Goal: Task Accomplishment & Management: Manage account settings

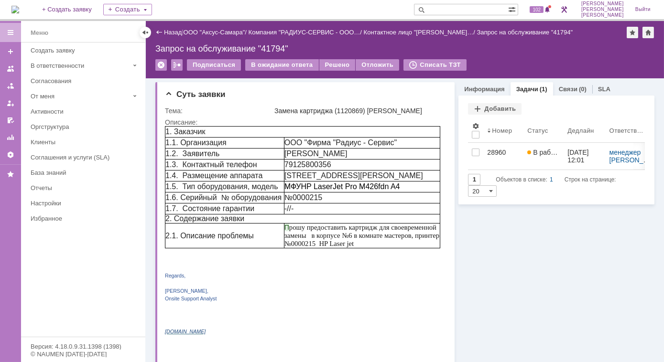
click at [19, 11] on img at bounding box center [15, 10] width 8 height 8
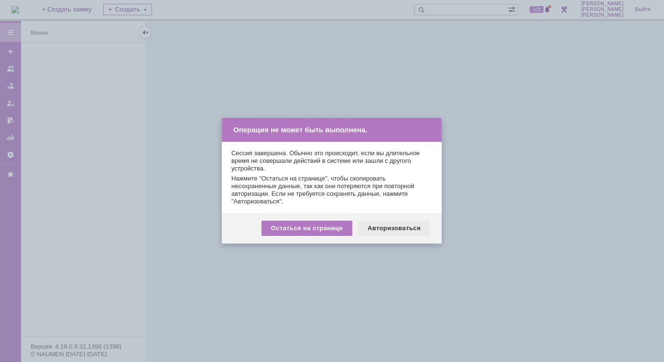
click at [385, 234] on div "Авторизоваться" at bounding box center [394, 228] width 72 height 15
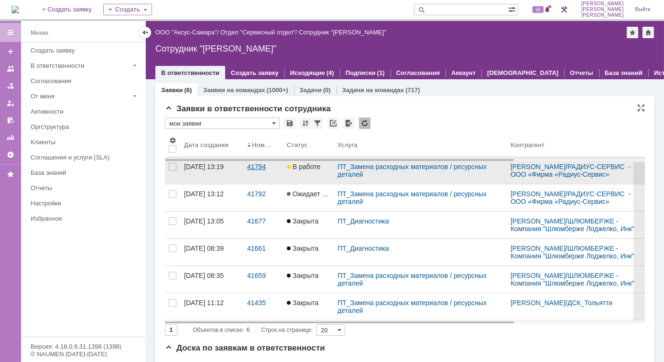
click at [257, 171] on div "41794" at bounding box center [263, 167] width 32 height 8
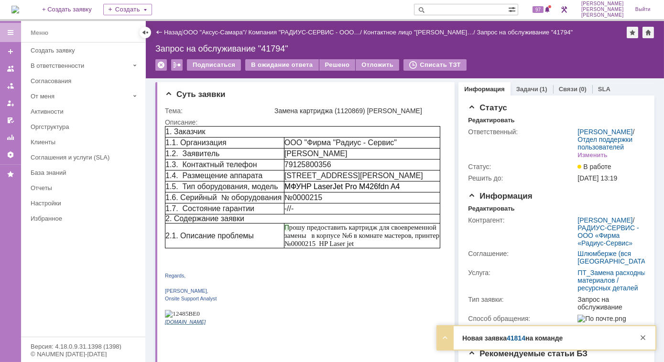
click at [18, 10] on img at bounding box center [15, 10] width 8 height 8
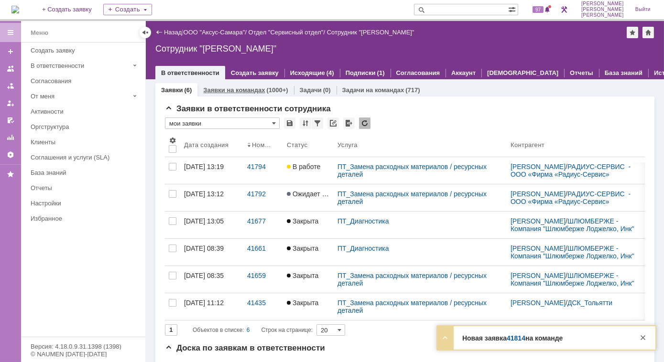
click at [224, 90] on link "Заявки на командах" at bounding box center [234, 89] width 62 height 7
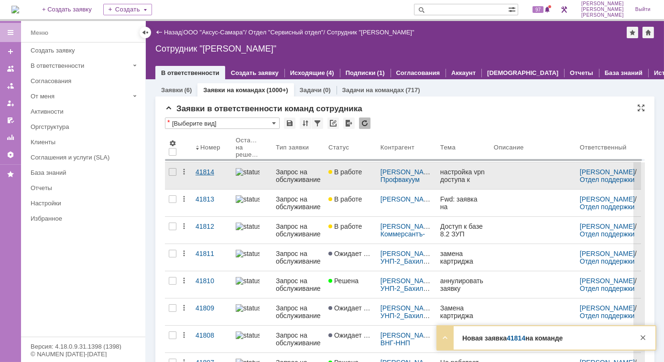
click at [200, 174] on div "41814" at bounding box center [211, 172] width 32 height 8
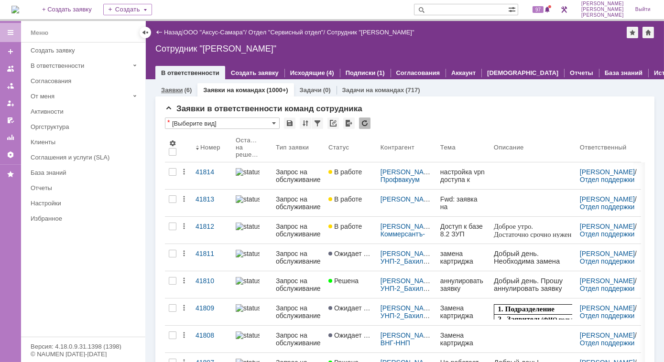
click at [180, 93] on link "Заявки" at bounding box center [172, 89] width 22 height 7
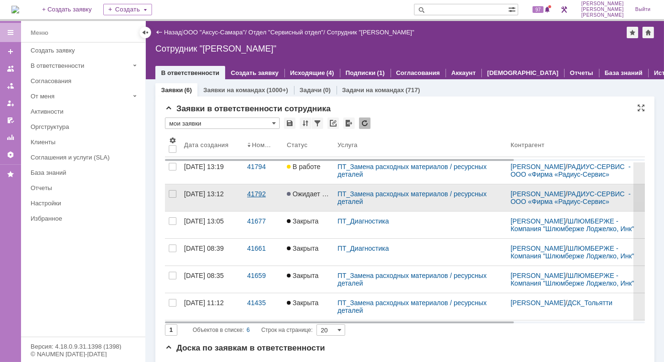
click at [259, 195] on div "41792" at bounding box center [263, 194] width 32 height 8
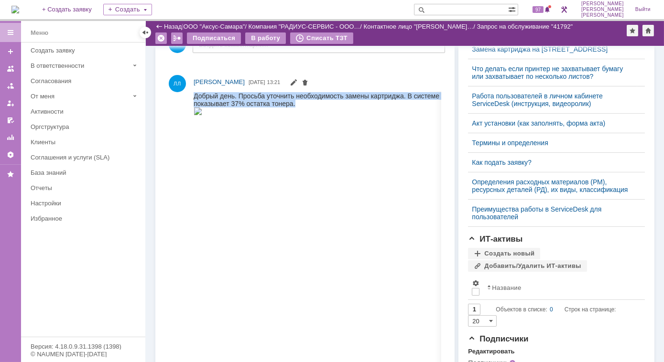
drag, startPoint x: 292, startPoint y: 102, endPoint x: 185, endPoint y: 94, distance: 107.4
click at [193, 94] on html "Добрый день. Просьба уточнить необходимость замены картриджа. В системе удаленн…" at bounding box center [360, 104] width 335 height 24
drag, startPoint x: 185, startPoint y: 94, endPoint x: 228, endPoint y: 98, distance: 43.3
copy div "Добрый день. Просьба уточнить необходимость замены картриджа. В системе удаленн…"
click at [202, 115] on img at bounding box center [197, 111] width 9 height 8
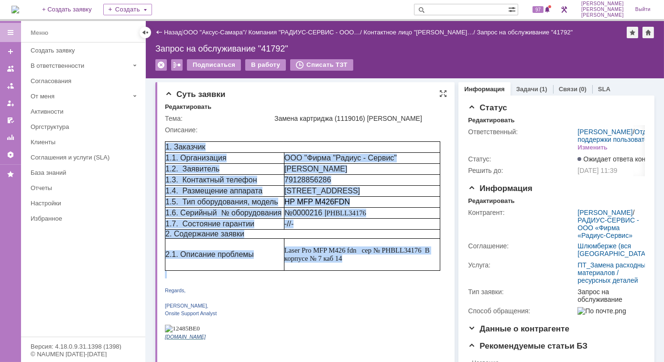
drag, startPoint x: 168, startPoint y: 146, endPoint x: 415, endPoint y: 279, distance: 280.5
click at [415, 279] on div "1. Заказчик 1.1. Организация ООО "Фирма "Радиус - Сервис" 1.2. Заявитель [PERSO…" at bounding box center [301, 240] width 275 height 214
copy div "1. Заказчик 1.1. Организация ООО "Фирма "Радиус - Сервис" 1.2. Заявитель [PERSO…"
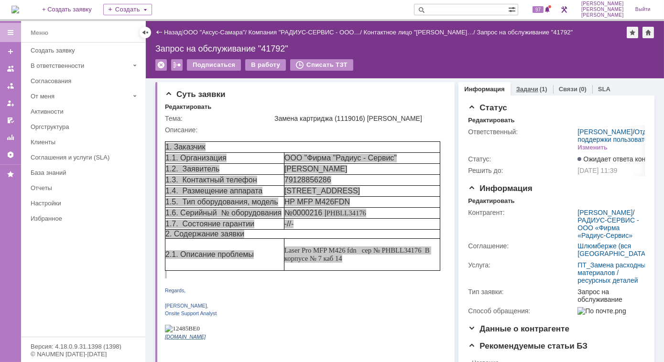
click at [517, 90] on link "Задачи" at bounding box center [527, 89] width 22 height 7
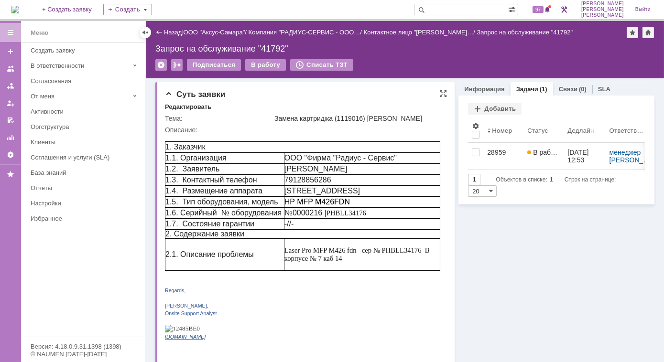
click at [372, 293] on p "Regards," at bounding box center [301, 290] width 275 height 8
click at [477, 92] on div "Информация" at bounding box center [484, 89] width 52 height 14
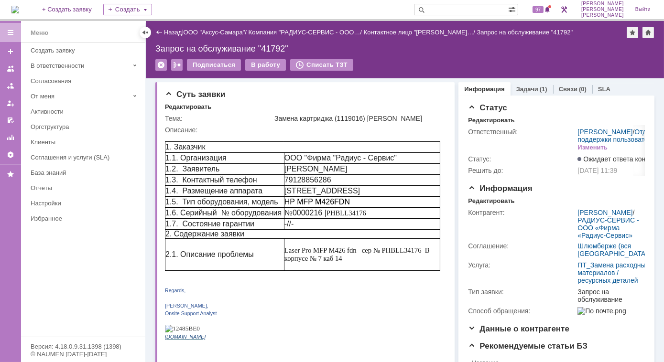
click at [19, 8] on img at bounding box center [15, 10] width 8 height 8
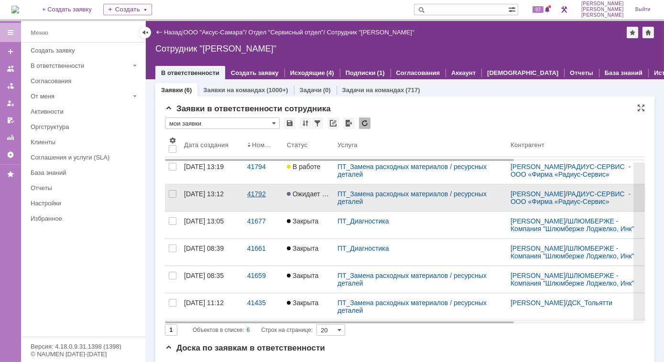
click at [262, 197] on div "41792" at bounding box center [263, 194] width 32 height 8
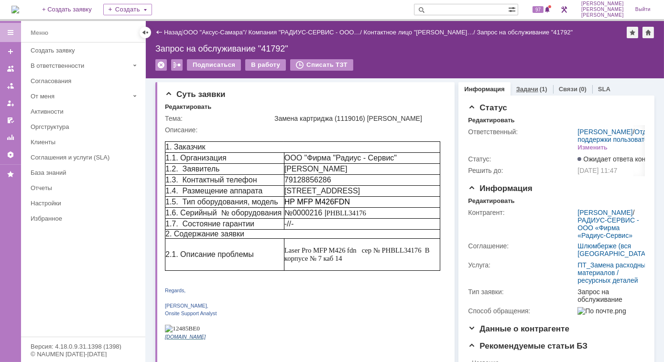
click at [528, 88] on link "Задачи" at bounding box center [527, 89] width 22 height 7
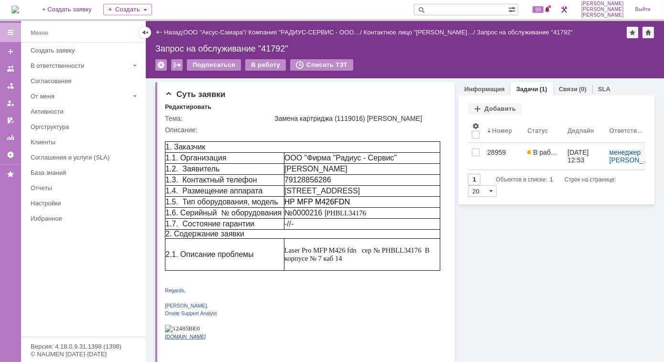
click at [19, 8] on img at bounding box center [15, 10] width 8 height 8
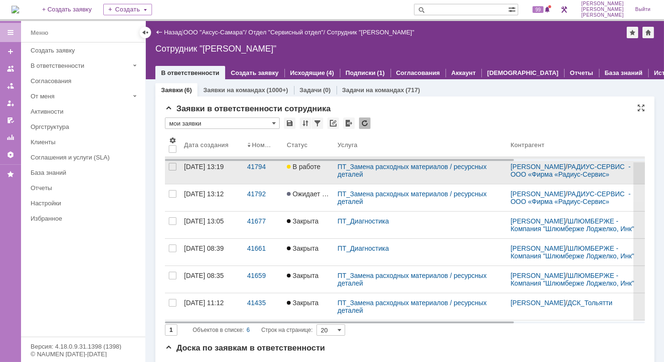
click at [293, 171] on span "В работе" at bounding box center [303, 167] width 33 height 8
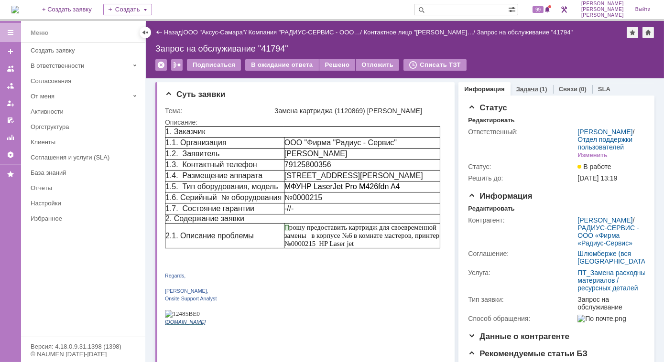
click at [518, 88] on link "Задачи" at bounding box center [527, 89] width 22 height 7
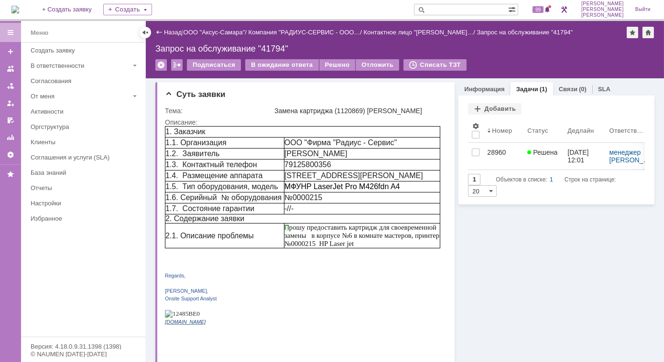
click at [15, 9] on img at bounding box center [15, 10] width 8 height 8
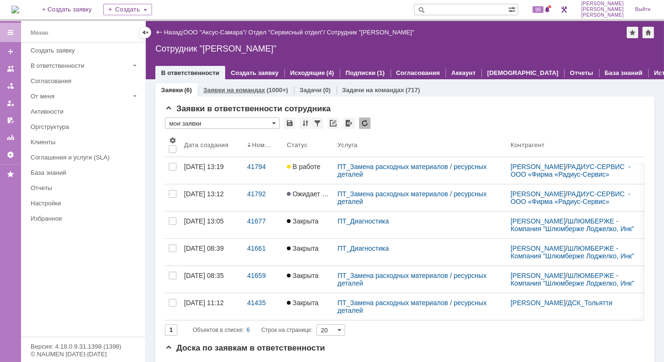
click at [239, 88] on link "Заявки на командах" at bounding box center [234, 89] width 62 height 7
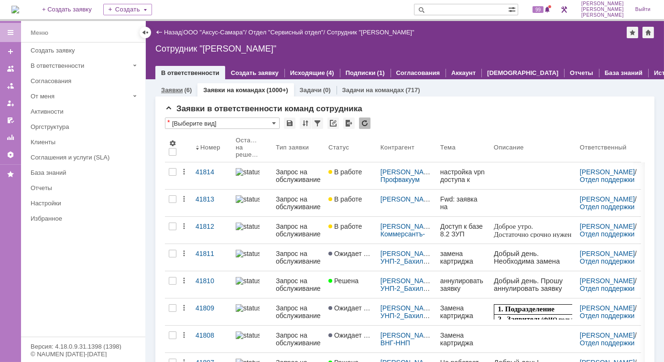
click at [181, 92] on link "Заявки" at bounding box center [172, 89] width 22 height 7
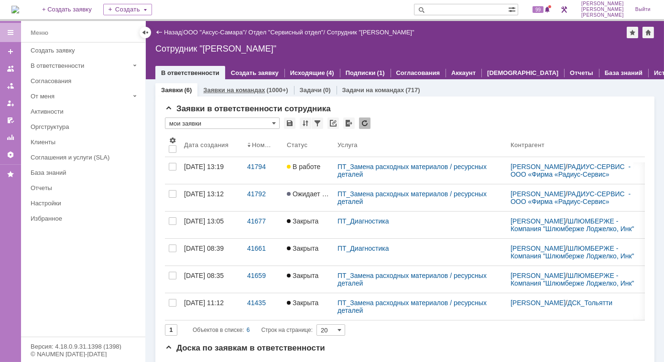
click at [261, 89] on link "Заявки на командах" at bounding box center [234, 89] width 62 height 7
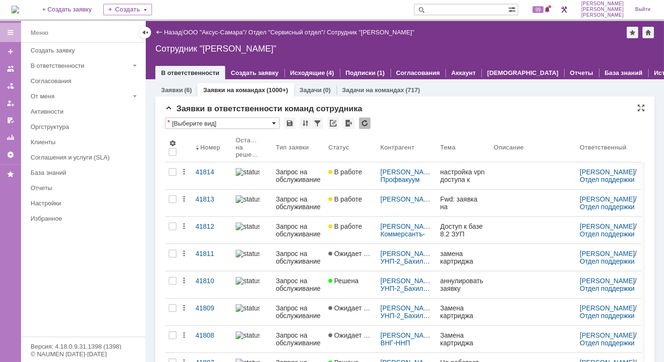
click at [272, 124] on span at bounding box center [274, 123] width 4 height 8
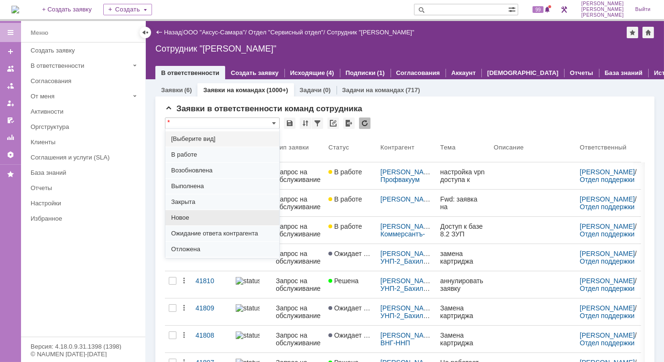
click at [182, 218] on span "Новое" at bounding box center [222, 218] width 102 height 8
type input "Новое"
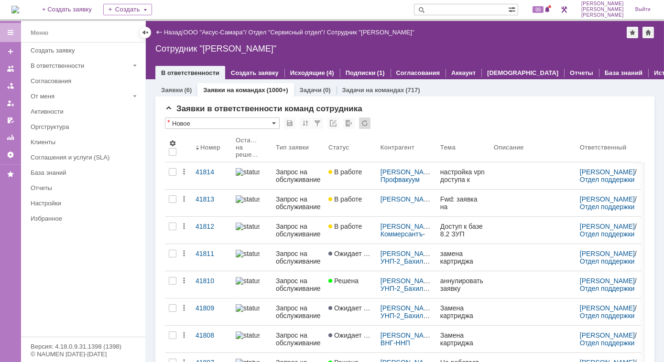
type input "100"
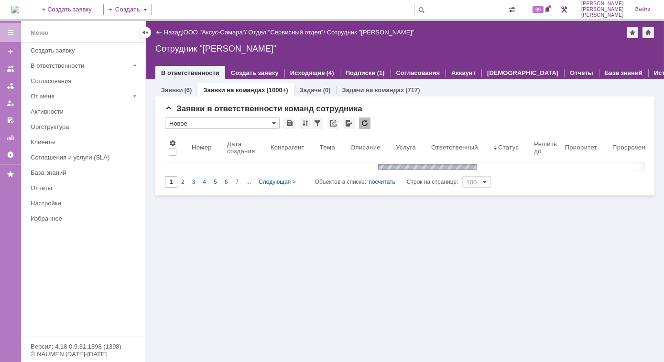
type input "Новое"
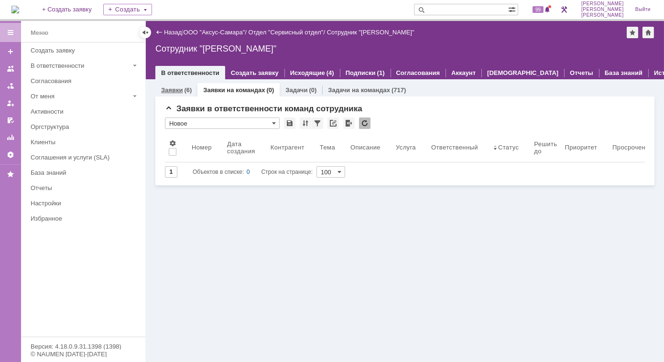
click at [169, 88] on link "Заявки" at bounding box center [172, 89] width 22 height 7
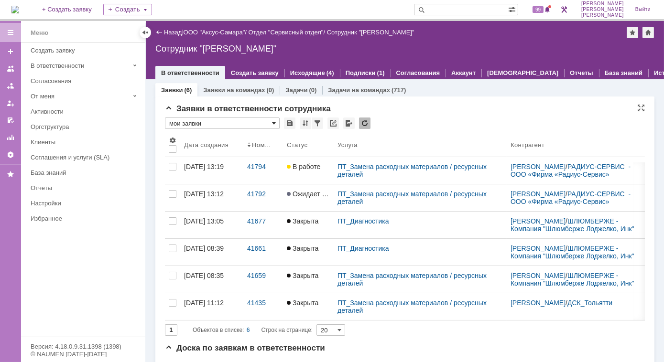
click at [273, 122] on span at bounding box center [274, 123] width 4 height 8
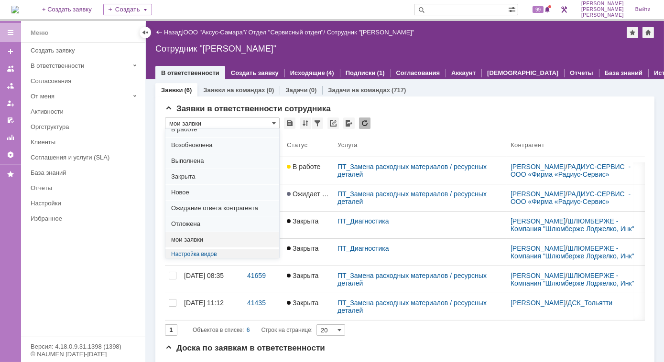
scroll to position [25, 0]
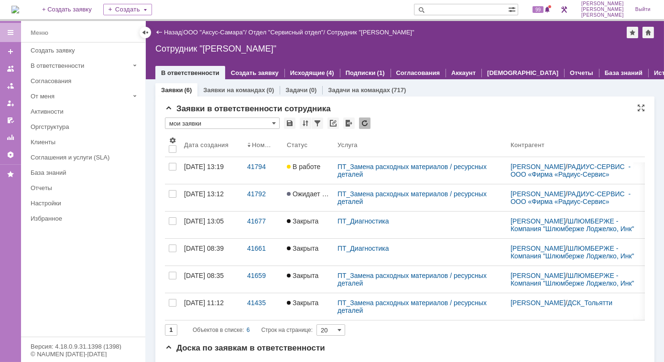
click at [388, 109] on div "Заявки в ответственности сотрудника" at bounding box center [405, 109] width 480 height 10
type input "мои заявки"
click at [236, 91] on link "Заявки на командах" at bounding box center [234, 89] width 62 height 7
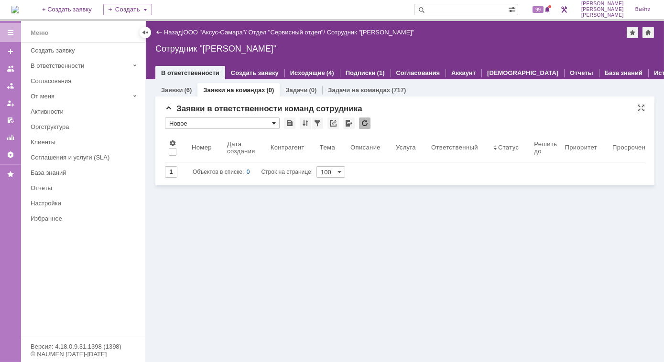
click at [272, 122] on span at bounding box center [274, 123] width 4 height 8
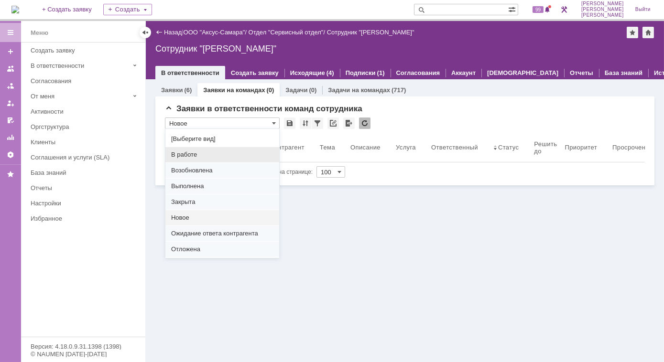
click at [195, 154] on span "В работе" at bounding box center [222, 155] width 102 height 8
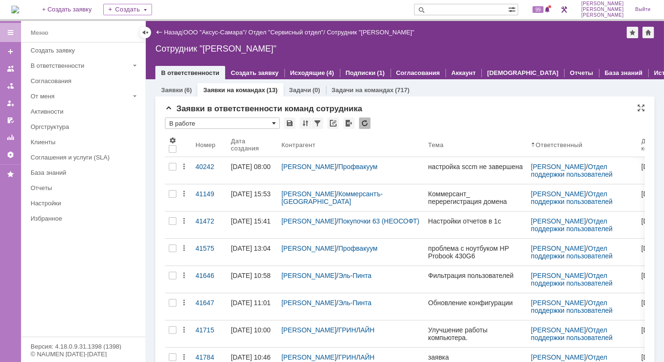
click at [274, 122] on span at bounding box center [274, 123] width 4 height 8
click at [394, 118] on div "* В работе" at bounding box center [405, 124] width 480 height 12
type input "В работе"
click at [171, 93] on link "Заявки" at bounding box center [172, 89] width 22 height 7
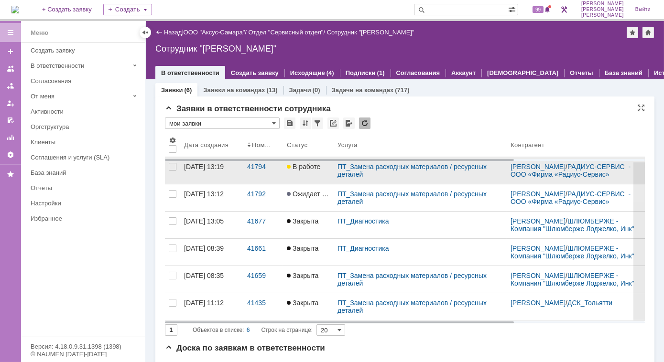
click at [301, 170] on span "В работе" at bounding box center [303, 167] width 33 height 8
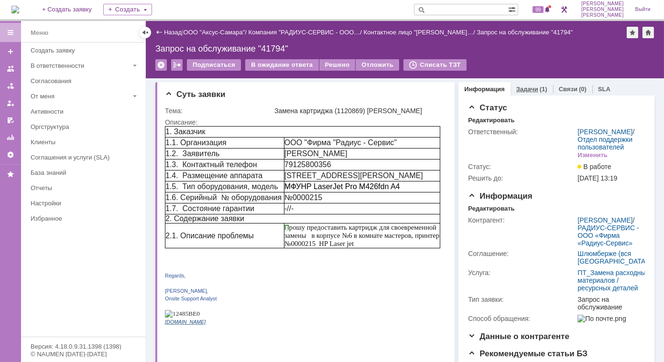
click at [521, 89] on link "Задачи" at bounding box center [527, 89] width 22 height 7
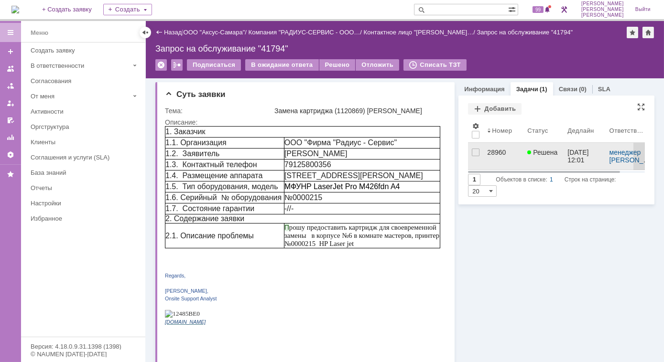
click at [491, 151] on div "28960" at bounding box center [503, 153] width 32 height 8
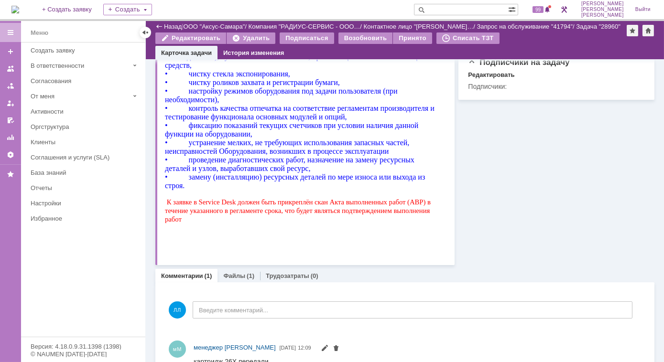
scroll to position [563, 0]
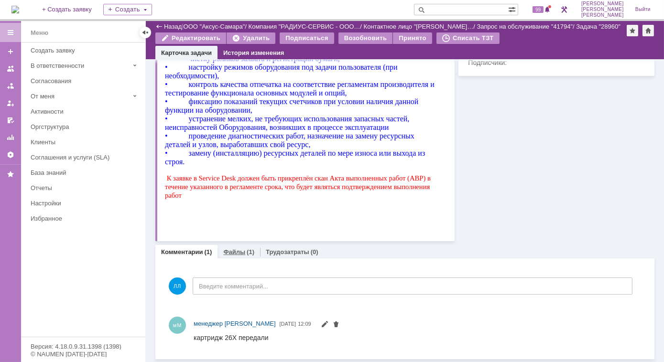
click at [248, 248] on div "Файлы (1)" at bounding box center [238, 252] width 43 height 14
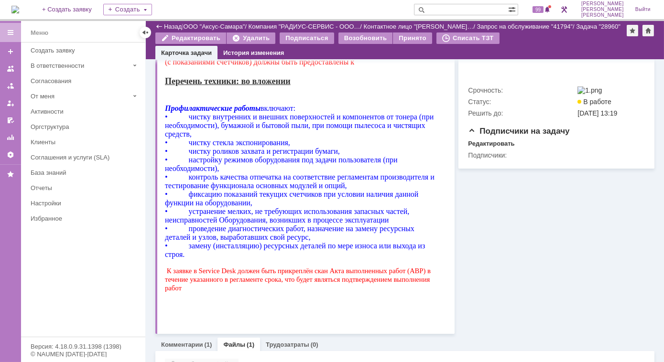
scroll to position [544, 0]
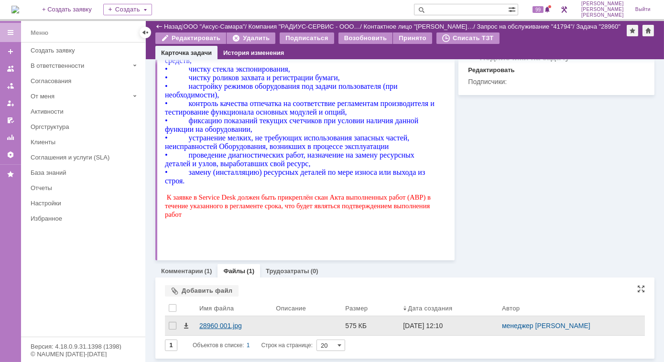
click at [196, 327] on div "28960 001.jpg" at bounding box center [233, 325] width 76 height 19
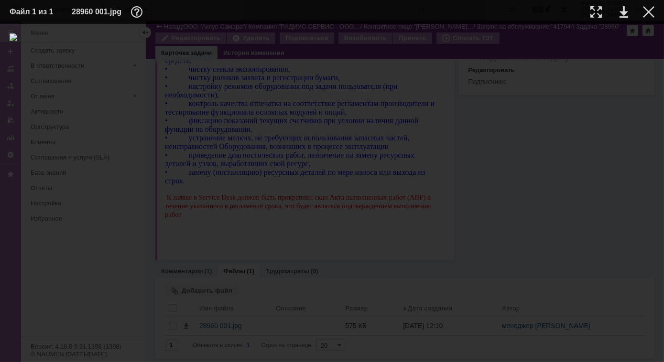
click at [506, 135] on div at bounding box center [332, 192] width 645 height 319
click at [594, 12] on div at bounding box center [595, 11] width 11 height 11
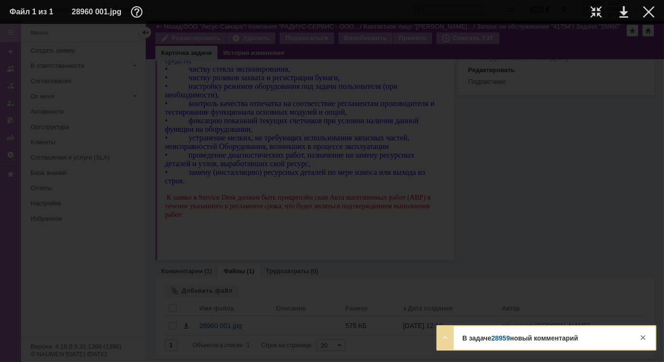
scroll to position [780, 67]
click at [597, 10] on div at bounding box center [595, 11] width 11 height 11
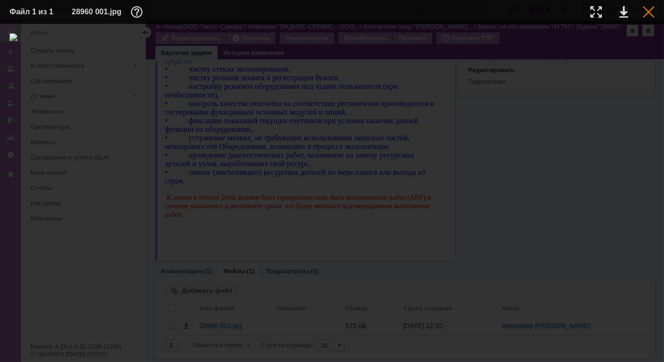
click at [648, 11] on div at bounding box center [648, 11] width 11 height 11
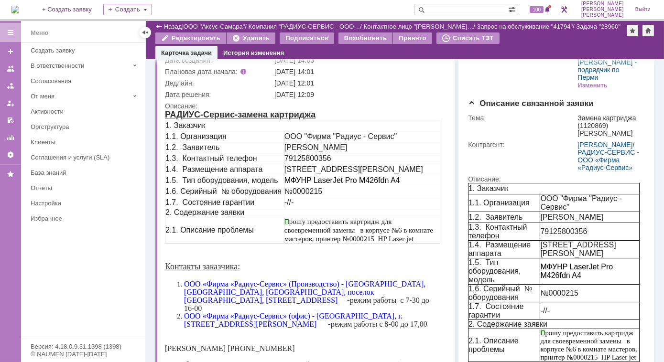
scroll to position [22, 0]
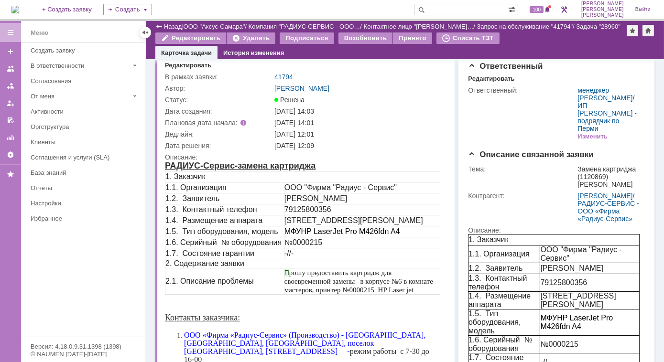
click at [19, 6] on img at bounding box center [15, 10] width 8 height 8
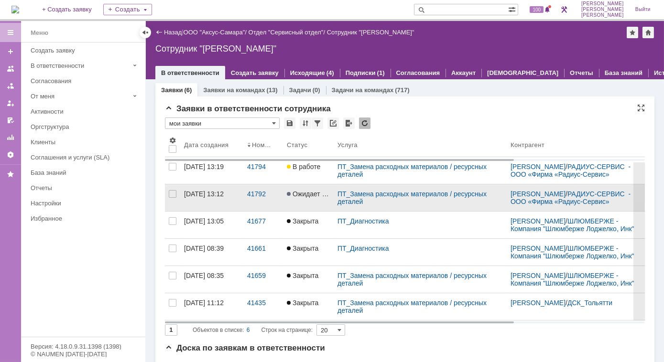
click at [314, 197] on span "Ожидает ответа контрагента" at bounding box center [334, 194] width 95 height 8
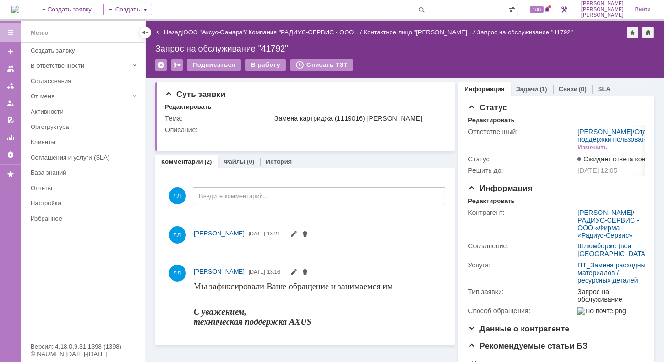
click at [517, 90] on link "Задачи" at bounding box center [527, 89] width 22 height 7
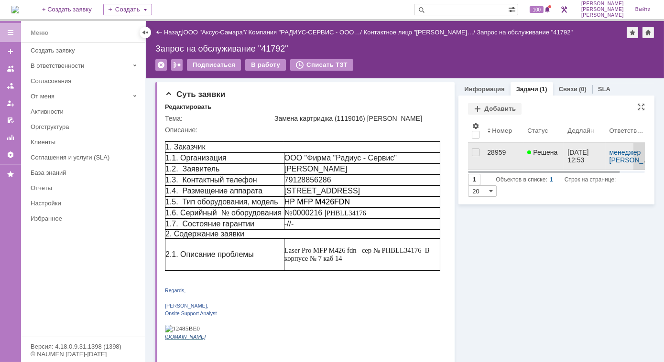
click at [493, 149] on div "28959" at bounding box center [503, 153] width 32 height 8
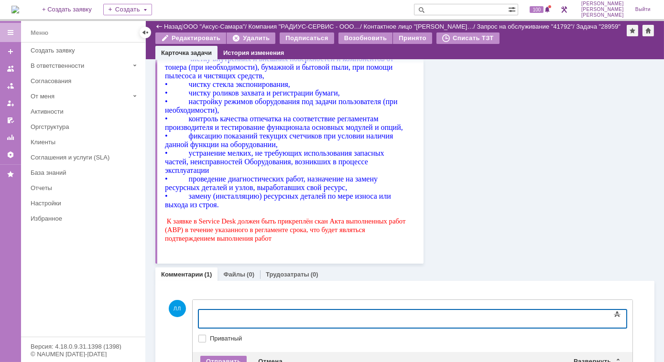
scroll to position [645, 0]
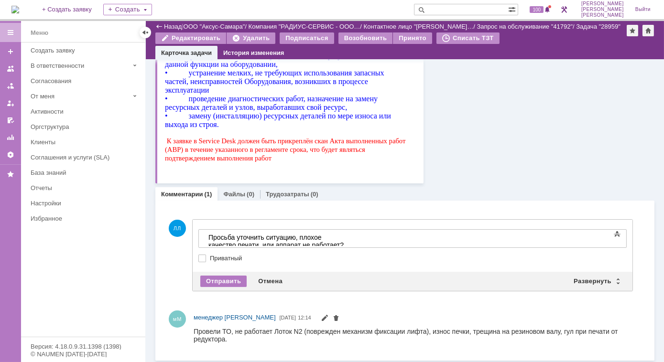
click at [344, 240] on div "Просьба уточнить ситуацию, плохое качество печати, или аппарат не работает?" at bounding box center [276, 240] width 136 height 15
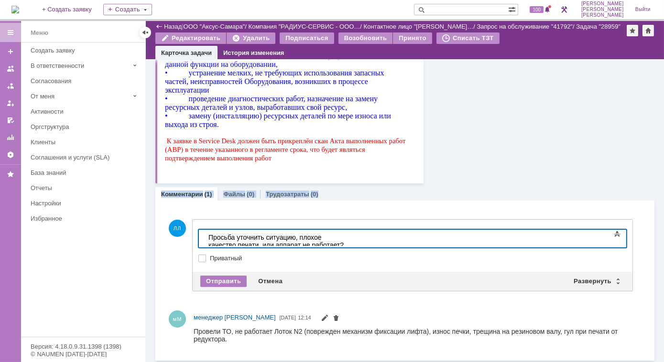
click at [340, 186] on div "Комментарии (1) Файлы (0) Трудозатраты (0) Комментарии Добавить комментарий ЛЛ …" at bounding box center [404, 271] width 499 height 177
click at [344, 237] on div "Просьба уточнить ситуацию, плохое качество печати, или аппарат не работает? Что…" at bounding box center [276, 248] width 136 height 31
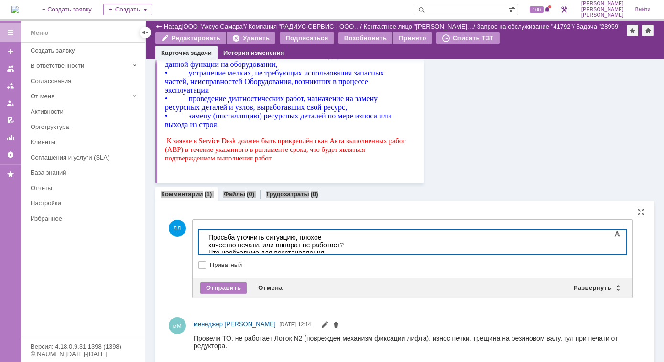
click at [344, 245] on div "Просьба уточнить ситуацию, плохое качество печати, или аппарат не работает? Что…" at bounding box center [276, 256] width 136 height 46
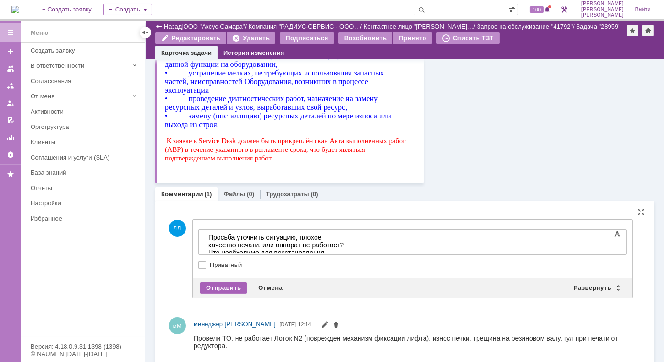
click at [231, 285] on div "Отправить" at bounding box center [223, 287] width 46 height 11
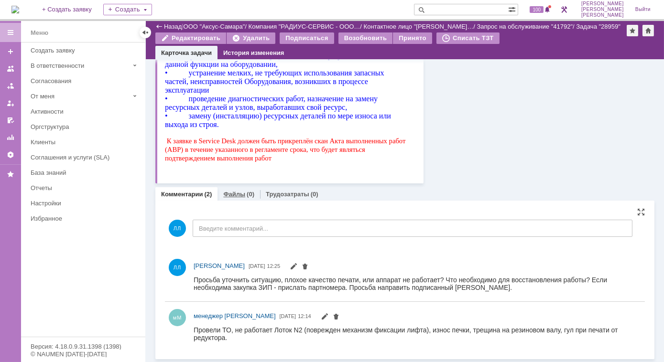
click at [247, 196] on div "(0)" at bounding box center [251, 194] width 8 height 7
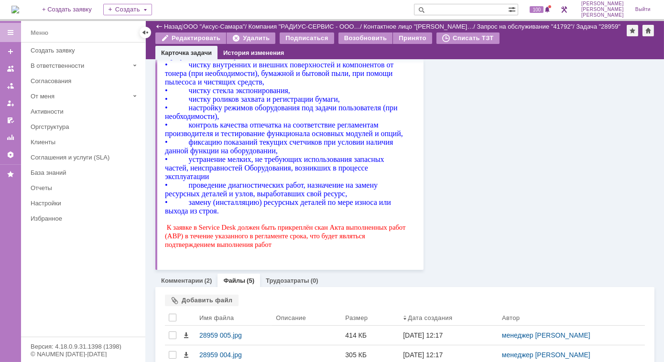
scroll to position [645, 0]
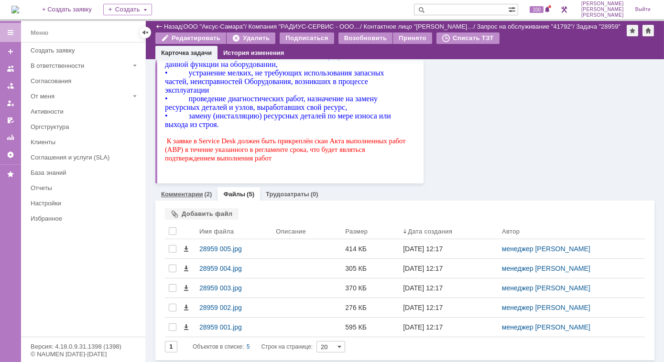
click at [191, 191] on link "Комментарии" at bounding box center [182, 194] width 42 height 7
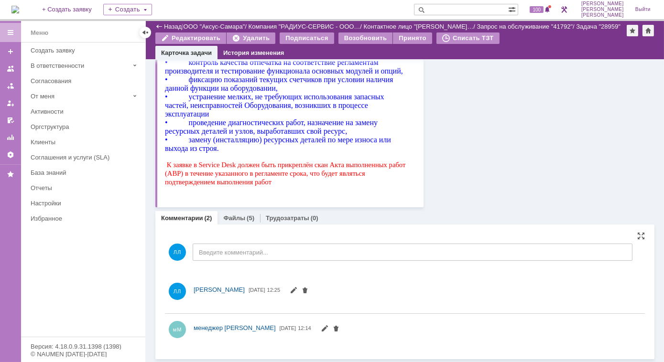
scroll to position [645, 0]
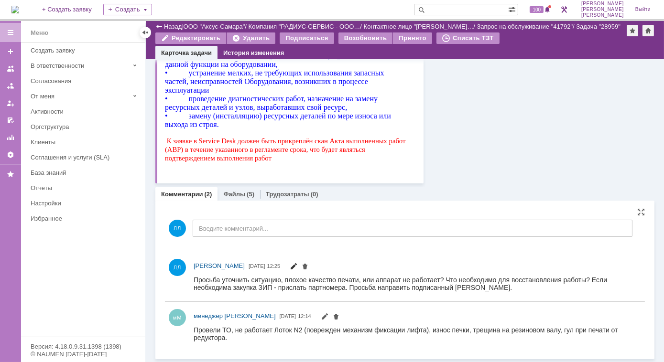
click at [297, 266] on span at bounding box center [294, 268] width 8 height 8
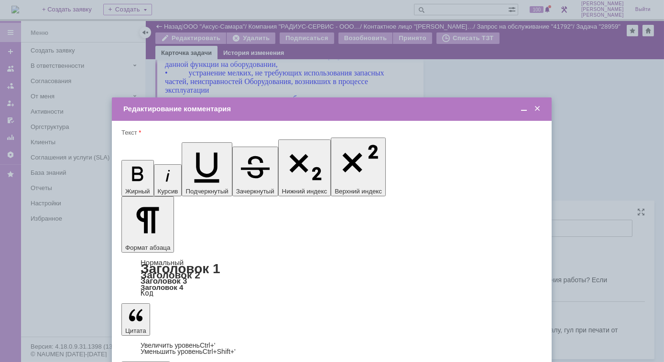
scroll to position [0, 0]
click at [538, 106] on span at bounding box center [537, 109] width 10 height 9
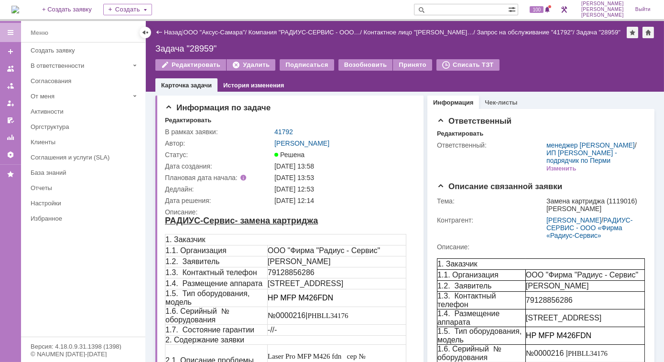
click at [19, 11] on img at bounding box center [15, 10] width 8 height 8
